Goal: Task Accomplishment & Management: Use online tool/utility

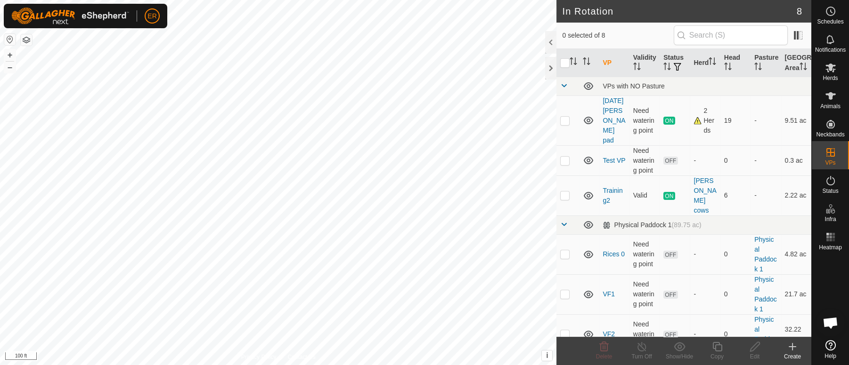
scroll to position [7843, 0]
click at [8, 67] on button "–" at bounding box center [9, 67] width 11 height 11
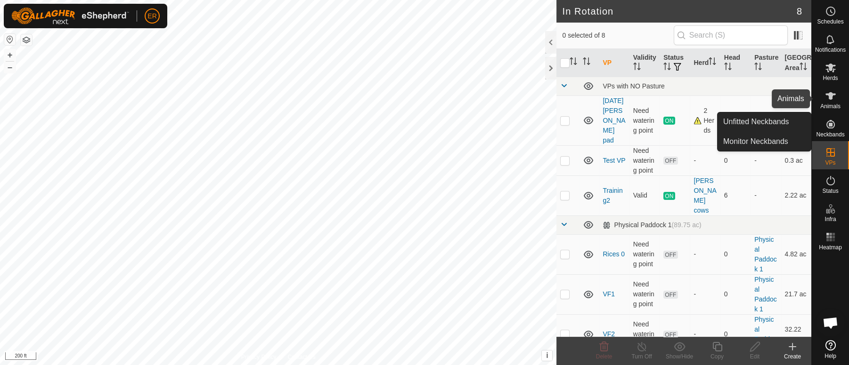
click at [827, 94] on icon at bounding box center [830, 96] width 10 height 8
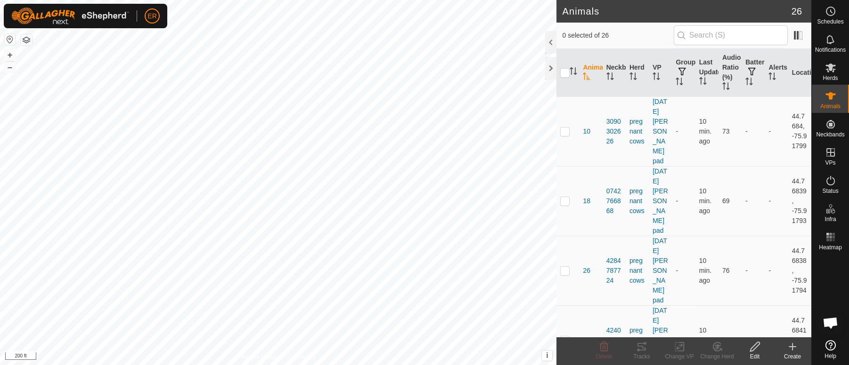
scroll to position [7843, 0]
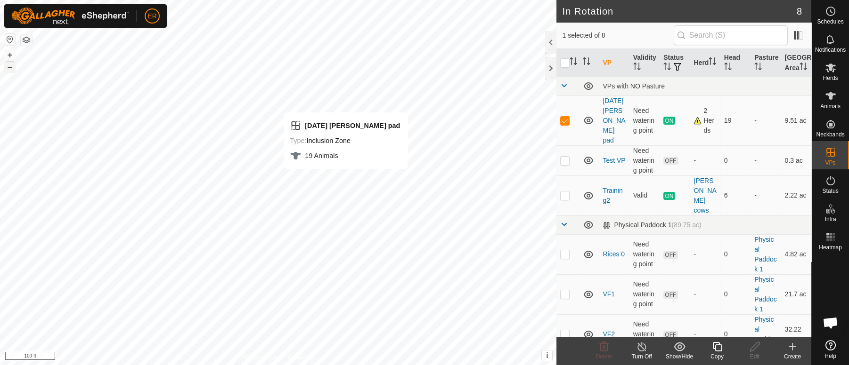
checkbox input "false"
